Goal: Download file/media

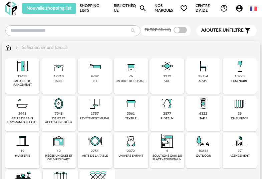
click at [59, 76] on div "12910" at bounding box center [59, 76] width 10 height 4
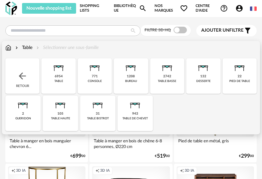
click at [61, 75] on div "6954" at bounding box center [59, 76] width 8 height 4
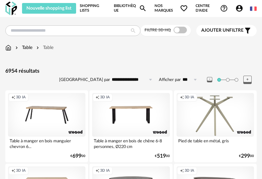
click at [245, 80] on icon at bounding box center [247, 80] width 8 height 8
click at [208, 81] on icon at bounding box center [209, 79] width 5 height 5
click at [135, 82] on input "**********" at bounding box center [133, 79] width 46 height 11
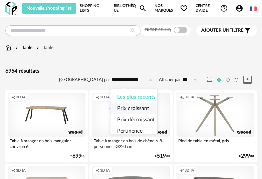
click at [139, 107] on span "Prix croissant" at bounding box center [133, 108] width 32 height 5
type input "**********"
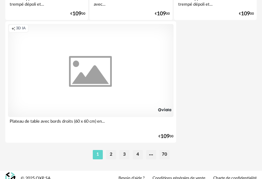
scroll to position [2493, 0]
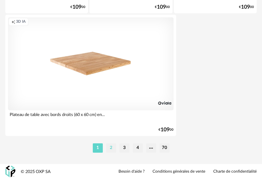
click at [109, 151] on li "2" at bounding box center [111, 147] width 10 height 9
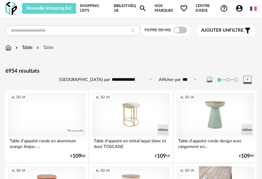
click at [232, 29] on span "Ajouter un filtre" at bounding box center [222, 31] width 42 height 6
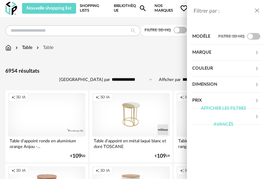
click at [217, 101] on div "Afficher les filtres avancés" at bounding box center [223, 117] width 62 height 32
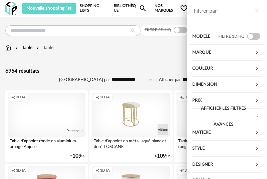
click at [254, 99] on icon at bounding box center [256, 100] width 4 height 4
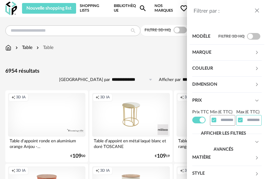
click at [244, 123] on input "text" at bounding box center [248, 120] width 25 height 10
type input "*"
type input "****"
click at [244, 135] on div "Afficher les filtres avancés" at bounding box center [223, 142] width 62 height 32
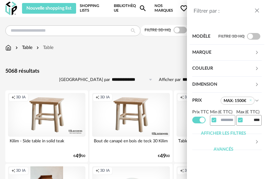
click at [222, 85] on div "Dimension" at bounding box center [223, 85] width 62 height 16
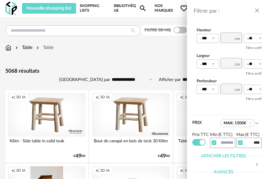
scroll to position [94, 0]
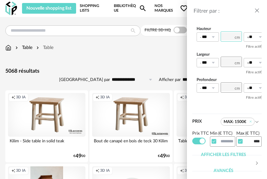
click at [231, 31] on input "number" at bounding box center [230, 36] width 21 height 10
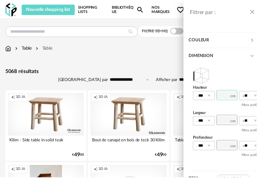
scroll to position [0, 0]
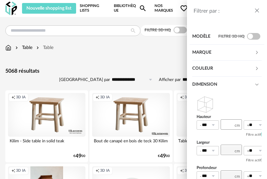
click at [255, 10] on icon "close drawer" at bounding box center [256, 10] width 7 height 7
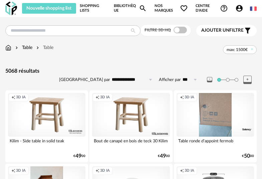
click at [123, 82] on input "**********" at bounding box center [133, 79] width 46 height 11
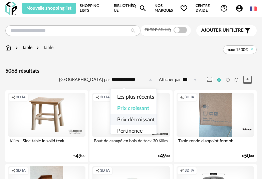
click at [137, 121] on span "Prix décroissant" at bounding box center [136, 119] width 38 height 5
type input "**********"
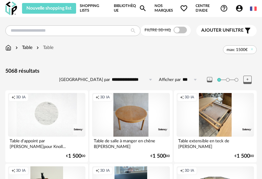
click at [220, 32] on span "Ajouter un" at bounding box center [215, 30] width 28 height 5
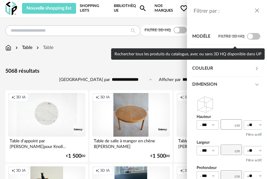
click at [248, 37] on span at bounding box center [253, 36] width 13 height 7
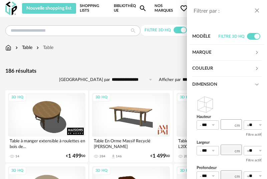
click at [99, 68] on div "Filtrer par : Modèle Filtre 3D HQ Marque &tradition 0 101 Copenhagen 0 366 Conc…" at bounding box center [133, 89] width 267 height 179
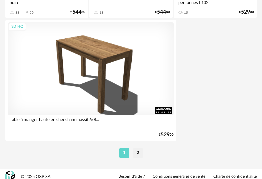
scroll to position [2493, 0]
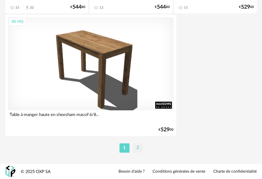
click at [136, 149] on li "2" at bounding box center [138, 147] width 10 height 9
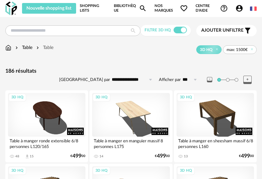
click at [226, 33] on span "Ajouter un" at bounding box center [215, 30] width 28 height 5
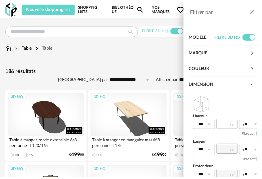
scroll to position [94, 0]
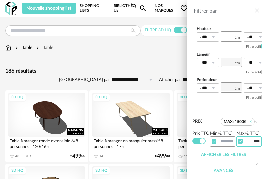
click at [249, 136] on input "****" at bounding box center [248, 141] width 25 height 10
type input "****"
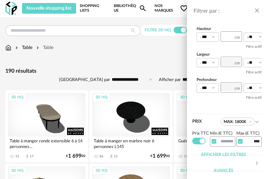
click at [255, 7] on button "close drawer" at bounding box center [256, 11] width 7 height 9
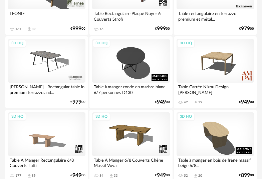
scroll to position [804, 0]
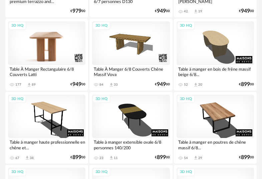
click at [59, 50] on div "3D HQ" at bounding box center [46, 43] width 77 height 44
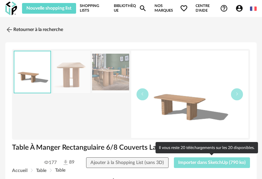
click at [204, 165] on span "Importer dans SketchUp (790 ko)" at bounding box center [211, 162] width 67 height 5
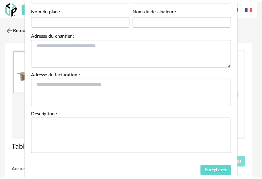
scroll to position [89, 0]
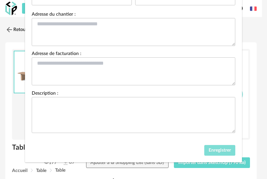
click at [217, 151] on span "Enregistrer" at bounding box center [219, 150] width 22 height 5
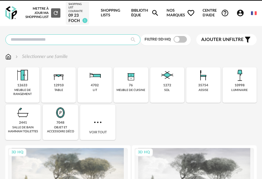
click at [90, 41] on input "text" at bounding box center [72, 39] width 135 height 11
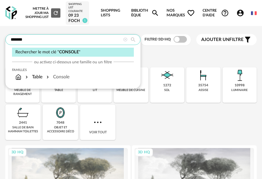
type input "*******"
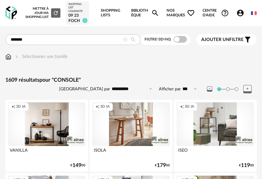
click at [126, 87] on input "**********" at bounding box center [133, 89] width 46 height 11
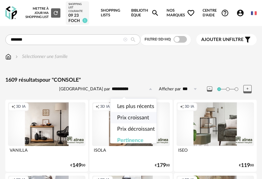
click at [135, 115] on span "Prix croissant" at bounding box center [133, 117] width 32 height 5
type input "**********"
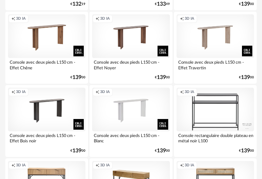
scroll to position [2285, 0]
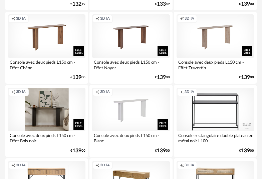
click at [53, 114] on div "Creation icon 3D IA" at bounding box center [46, 110] width 77 height 44
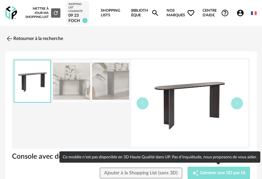
click at [225, 173] on span "Générer une 3D par IA" at bounding box center [223, 173] width 46 height 5
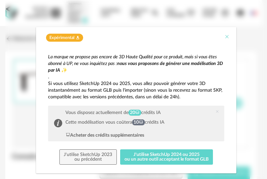
click at [224, 36] on icon "Close" at bounding box center [226, 36] width 5 height 5
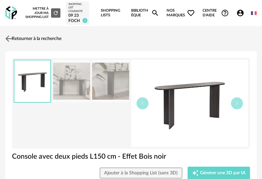
click at [9, 39] on img at bounding box center [9, 39] width 10 height 10
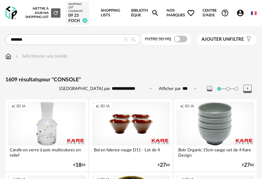
click at [231, 40] on span "Ajouter un filtre" at bounding box center [222, 40] width 42 height 6
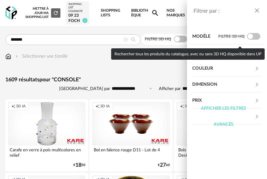
click at [253, 34] on span at bounding box center [253, 36] width 13 height 7
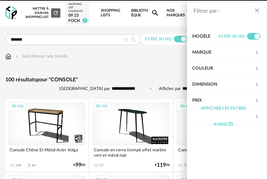
click at [118, 82] on div "Filtrer par : Modèle Filtre 3D HQ Marque &tradition 0 101 Copenhagen 0 366 Conc…" at bounding box center [133, 89] width 267 height 179
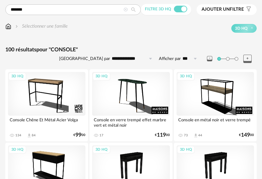
scroll to position [30, 0]
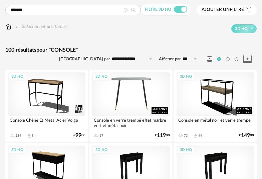
click at [137, 99] on div "3D HQ" at bounding box center [130, 94] width 77 height 44
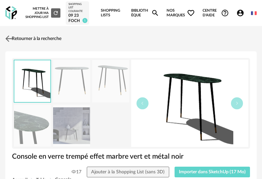
click at [8, 37] on img at bounding box center [9, 39] width 10 height 10
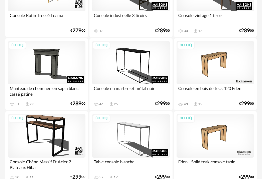
scroll to position [400, 0]
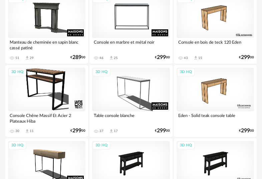
click at [138, 25] on div "3D HQ" at bounding box center [130, 17] width 77 height 44
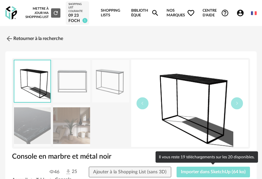
click at [213, 171] on span "Importer dans SketchUp (64 ko)" at bounding box center [213, 172] width 65 height 5
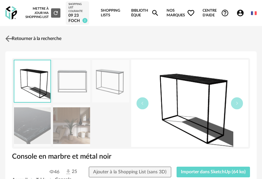
click at [24, 40] on link "Retourner à la recherche" at bounding box center [33, 38] width 58 height 15
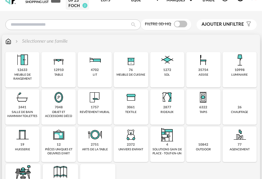
scroll to position [1, 0]
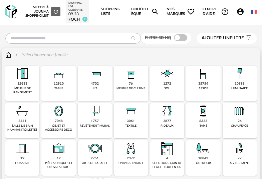
click at [58, 75] on img at bounding box center [59, 74] width 16 height 16
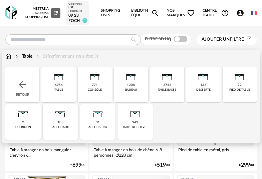
click at [95, 83] on img at bounding box center [95, 75] width 16 height 16
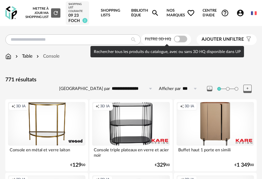
click at [181, 40] on span at bounding box center [180, 39] width 13 height 7
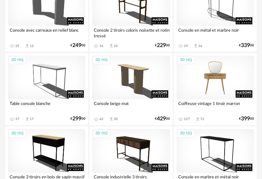
scroll to position [150, 0]
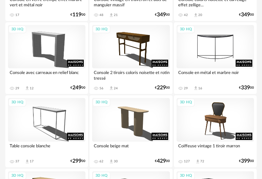
click at [222, 52] on div "3D HQ" at bounding box center [214, 47] width 77 height 44
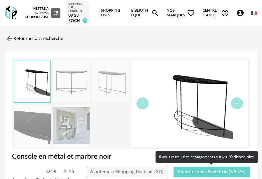
click at [192, 177] on span "Importer dans SketchUp (3,5 Mo)" at bounding box center [211, 172] width 77 height 11
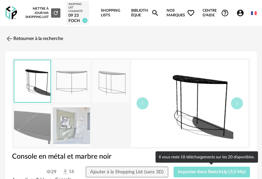
click at [213, 170] on span "Importer dans SketchUp (3,5 Mo)" at bounding box center [212, 172] width 68 height 5
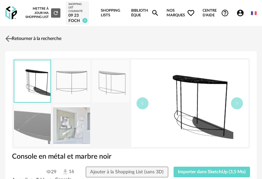
click at [11, 37] on img at bounding box center [9, 39] width 10 height 10
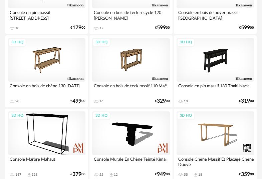
scroll to position [664, 0]
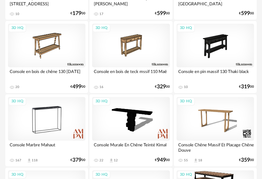
click at [44, 128] on div "3D HQ" at bounding box center [46, 119] width 77 height 44
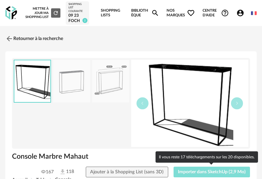
click at [230, 171] on span "Importer dans SketchUp (2,9 Mo)" at bounding box center [212, 172] width 68 height 5
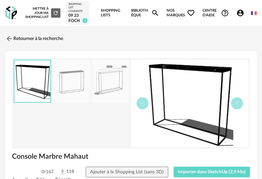
click at [157, 13] on icon "Magnify icon" at bounding box center [155, 13] width 8 height 8
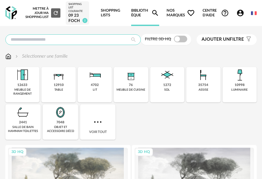
click at [98, 43] on input "text" at bounding box center [72, 39] width 135 height 11
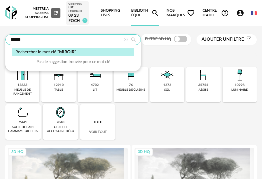
type input "******"
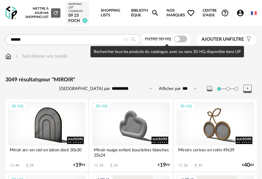
drag, startPoint x: 185, startPoint y: 41, endPoint x: 135, endPoint y: 108, distance: 83.7
click at [185, 41] on span at bounding box center [180, 39] width 13 height 7
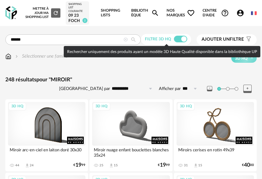
click at [178, 40] on span at bounding box center [180, 39] width 13 height 7
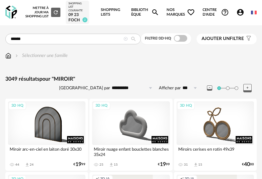
scroll to position [1, 0]
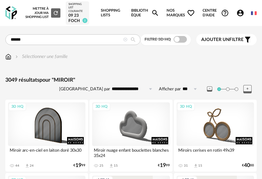
click at [17, 15] on div "Nouvelle shopping list Mettre à jour ma Shopping List Refresh icon Shopping Lis…" at bounding box center [131, 13] width 262 height 26
click at [8, 57] on img at bounding box center [8, 56] width 6 height 7
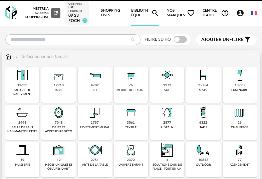
click at [62, 118] on img at bounding box center [59, 113] width 16 height 16
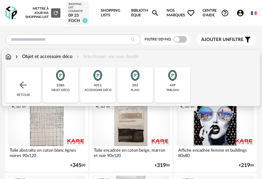
click at [59, 81] on img at bounding box center [60, 75] width 16 height 16
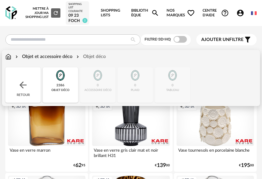
click at [23, 84] on img at bounding box center [23, 85] width 11 height 11
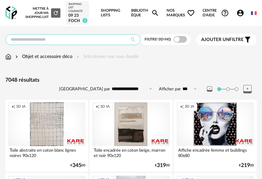
click at [96, 39] on input "text" at bounding box center [72, 39] width 135 height 11
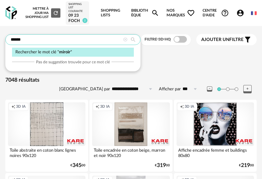
type input "******"
type input "**********"
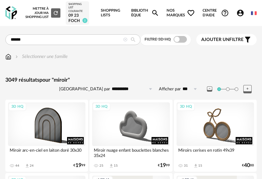
click at [240, 36] on div "Ajouter un filtre s Filter icon" at bounding box center [226, 40] width 50 height 8
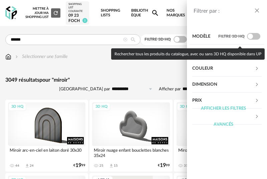
click at [255, 35] on span at bounding box center [253, 36] width 13 height 7
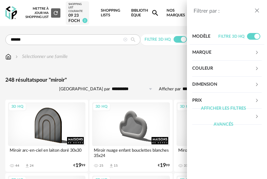
click at [94, 78] on div "Filtrer par : Modèle Filtre 3D HQ Marque &tradition 0 101 Copenhagen 0 366 Conc…" at bounding box center [133, 89] width 267 height 179
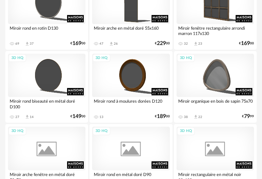
scroll to position [2174, 0]
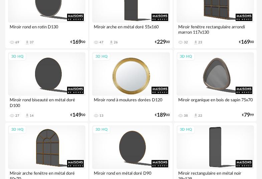
click at [130, 77] on div "3D HQ" at bounding box center [130, 74] width 77 height 44
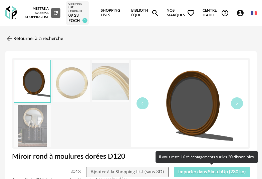
click at [190, 172] on span "Importer dans SketchUp (230 ko)" at bounding box center [211, 172] width 67 height 5
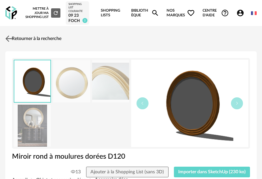
click at [34, 43] on link "Retourner à la recherche" at bounding box center [33, 38] width 58 height 15
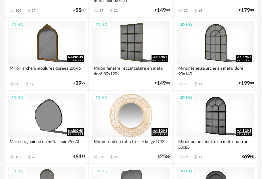
scroll to position [1983, 0]
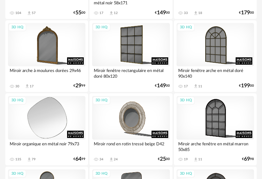
click at [36, 119] on div "3D HQ" at bounding box center [46, 118] width 77 height 44
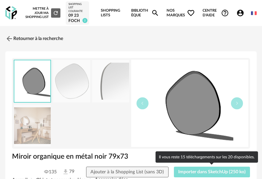
click at [197, 167] on button "Importer dans SketchUp (250 ko)" at bounding box center [212, 172] width 76 height 11
